Goal: Transaction & Acquisition: Book appointment/travel/reservation

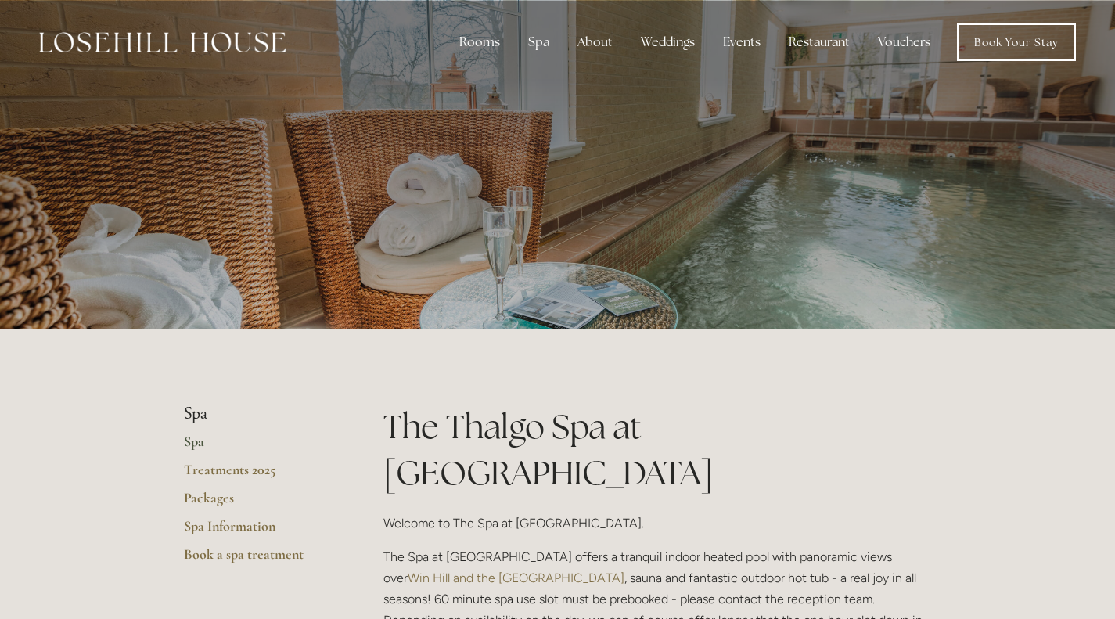
click at [1011, 30] on link "Book Your Stay" at bounding box center [1016, 42] width 119 height 38
click at [200, 41] on img at bounding box center [162, 42] width 247 height 20
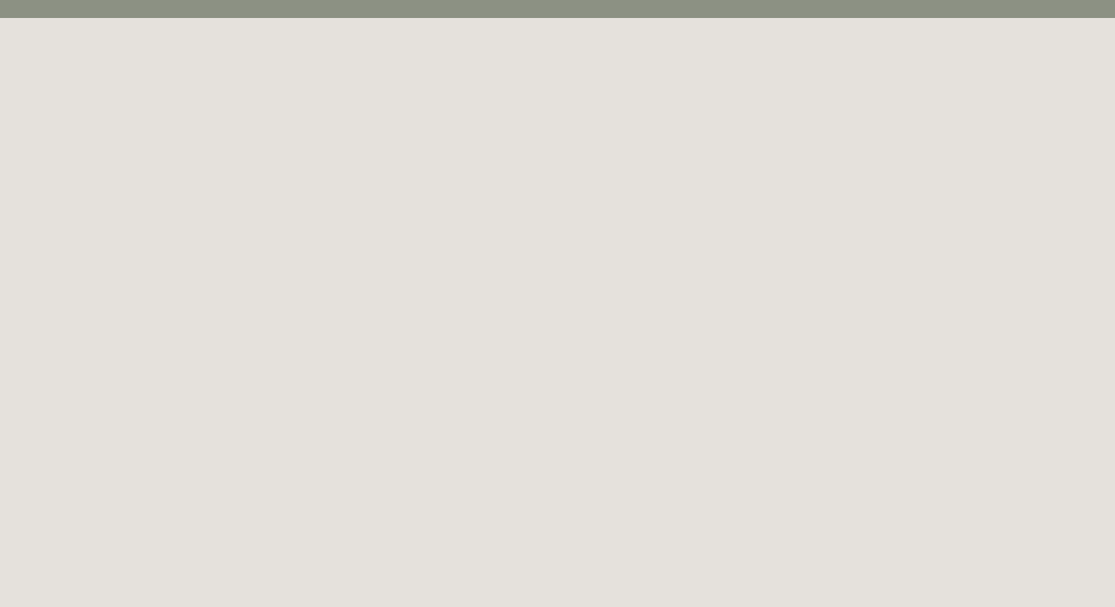
scroll to position [85, 0]
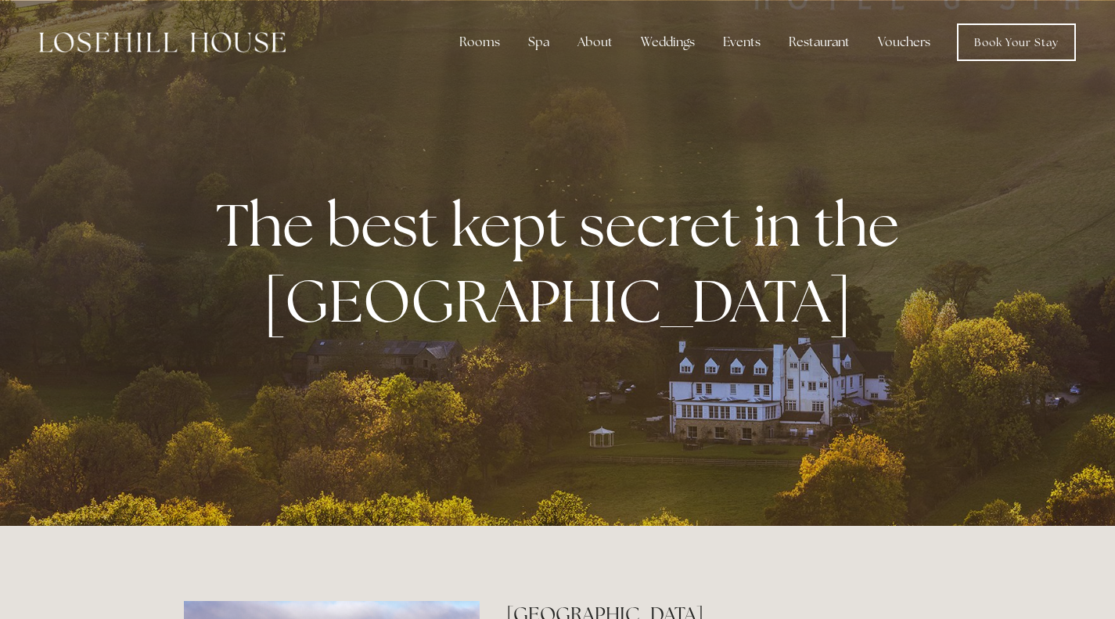
click at [1016, 41] on link "Book Your Stay" at bounding box center [1016, 42] width 119 height 38
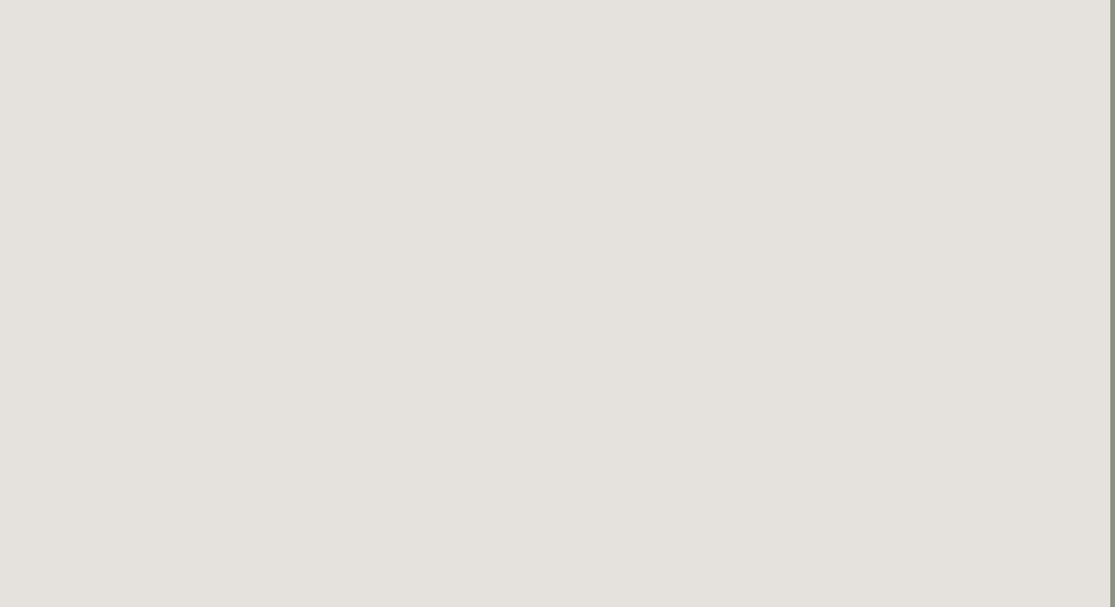
scroll to position [2932, 5]
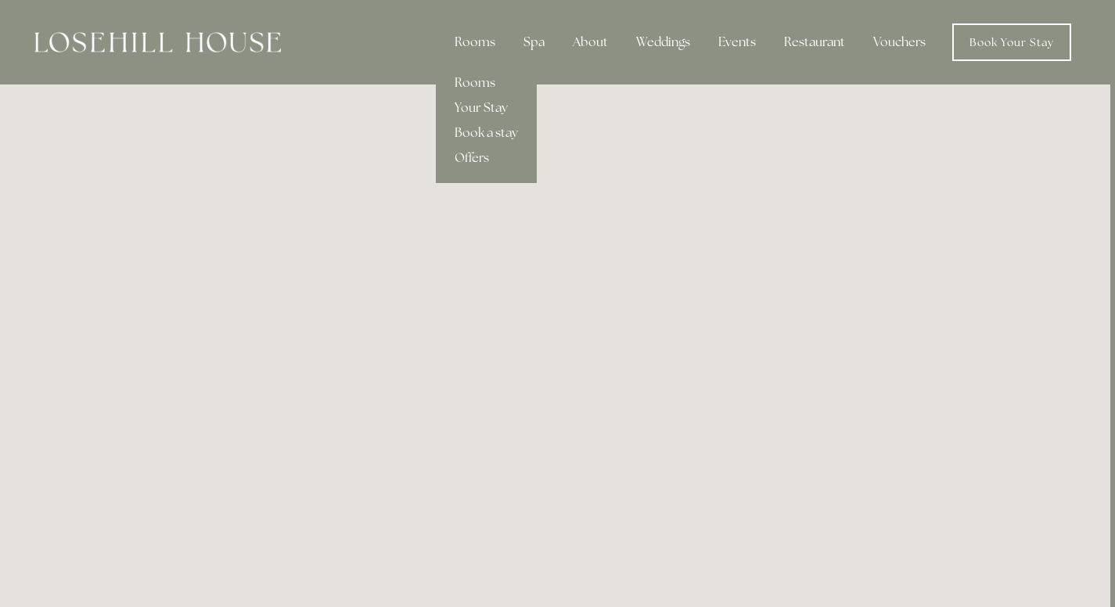
click at [475, 77] on link "Rooms" at bounding box center [486, 82] width 101 height 25
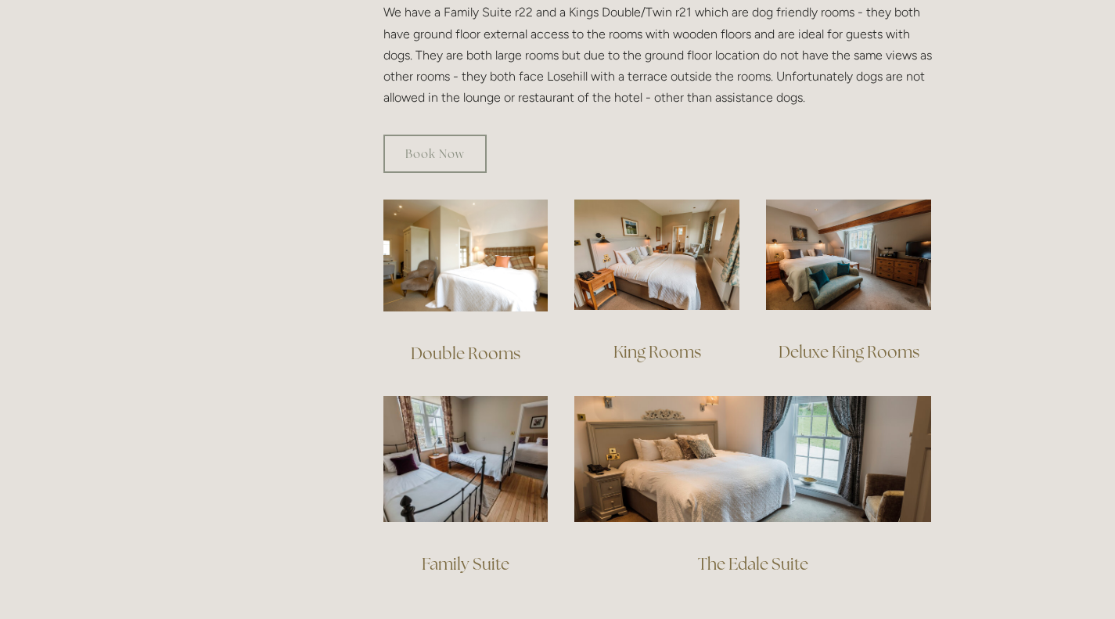
scroll to position [952, 0]
click at [465, 455] on img at bounding box center [465, 458] width 165 height 126
